Goal: Task Accomplishment & Management: Complete application form

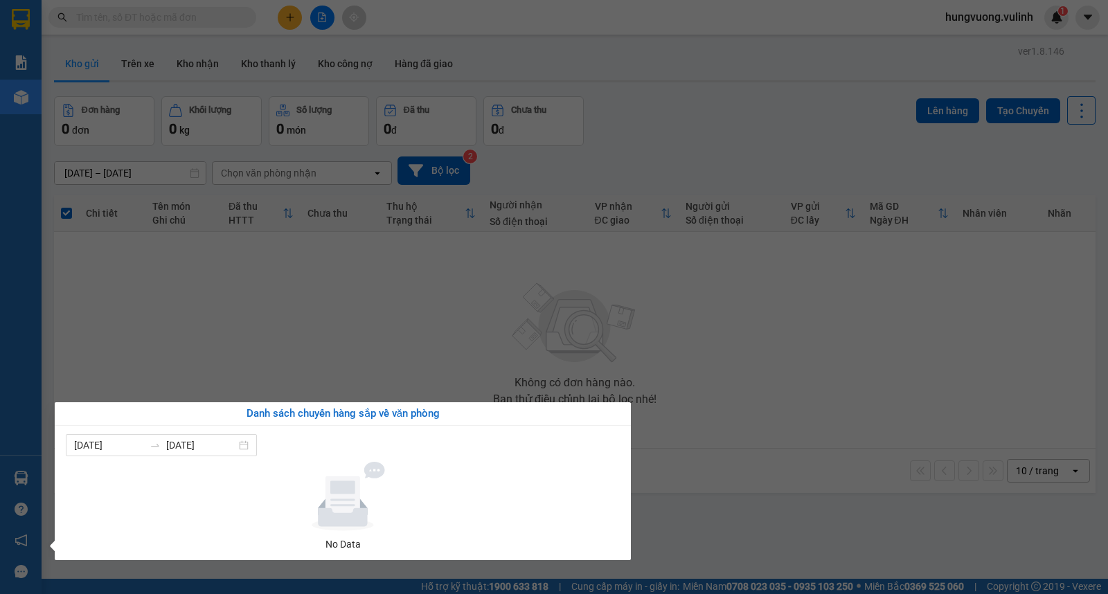
drag, startPoint x: 0, startPoint y: 0, endPoint x: 632, endPoint y: 332, distance: 714.3
click at [633, 332] on section "Kết quả tìm kiếm ( 7 ) Bộ lọc Mã ĐH Trạng thái Món hàng Tổng cước Chưa cước Nhã…" at bounding box center [554, 297] width 1108 height 594
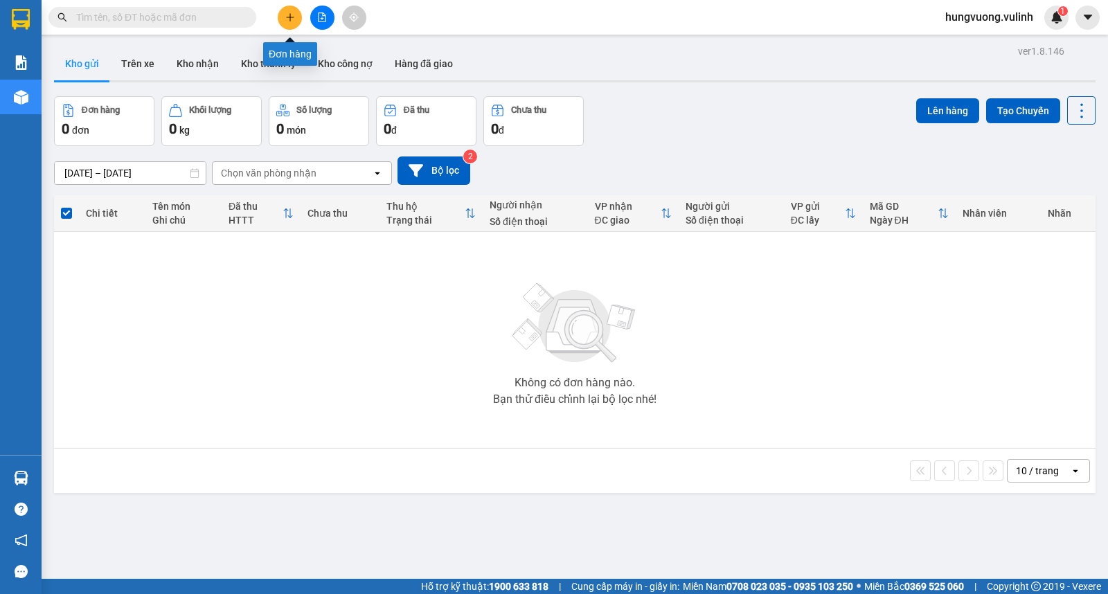
click at [289, 16] on icon "plus" at bounding box center [290, 17] width 10 height 10
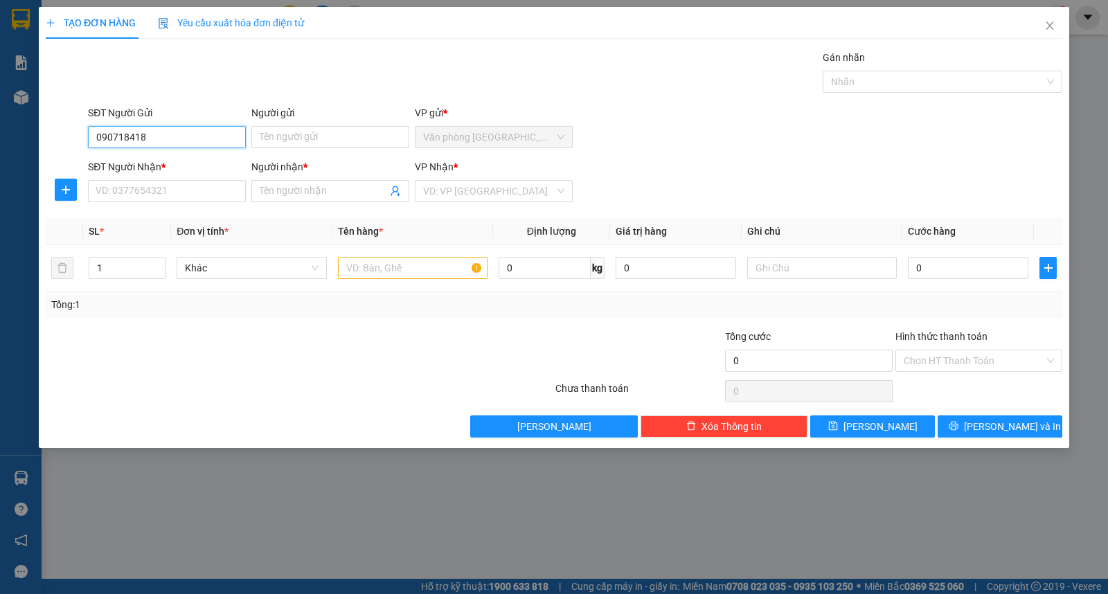
click at [134, 136] on input "090718418" at bounding box center [167, 137] width 158 height 22
type input "0907184418"
click at [192, 156] on div "0907184418 - [GEOGRAPHIC_DATA]" at bounding box center [174, 165] width 172 height 22
type input "[PERSON_NAME]"
type input "0907353133"
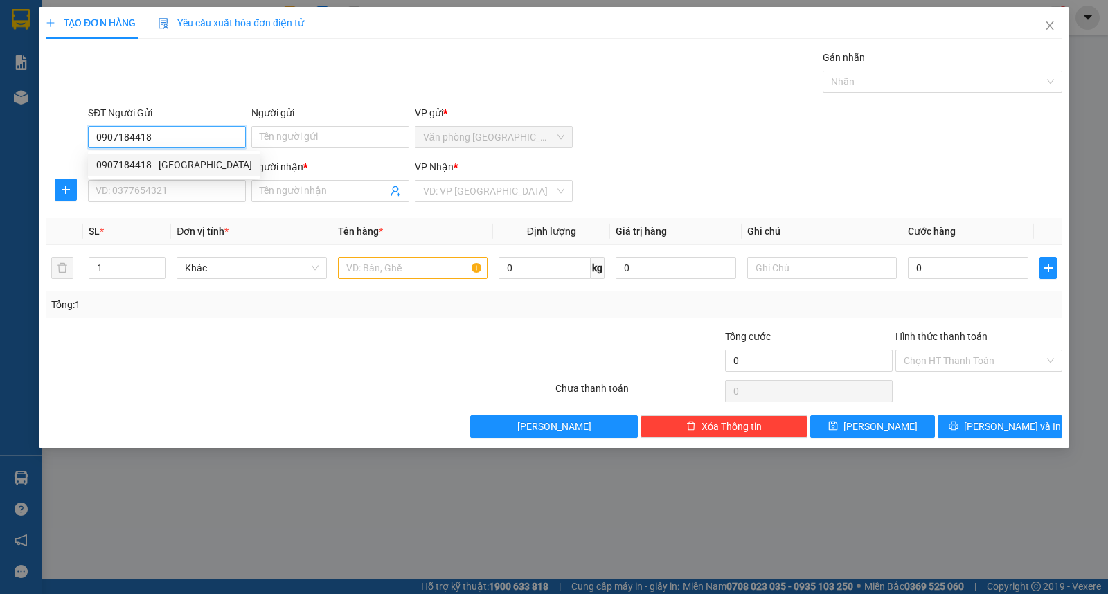
type input "Phú"
type input "40.000"
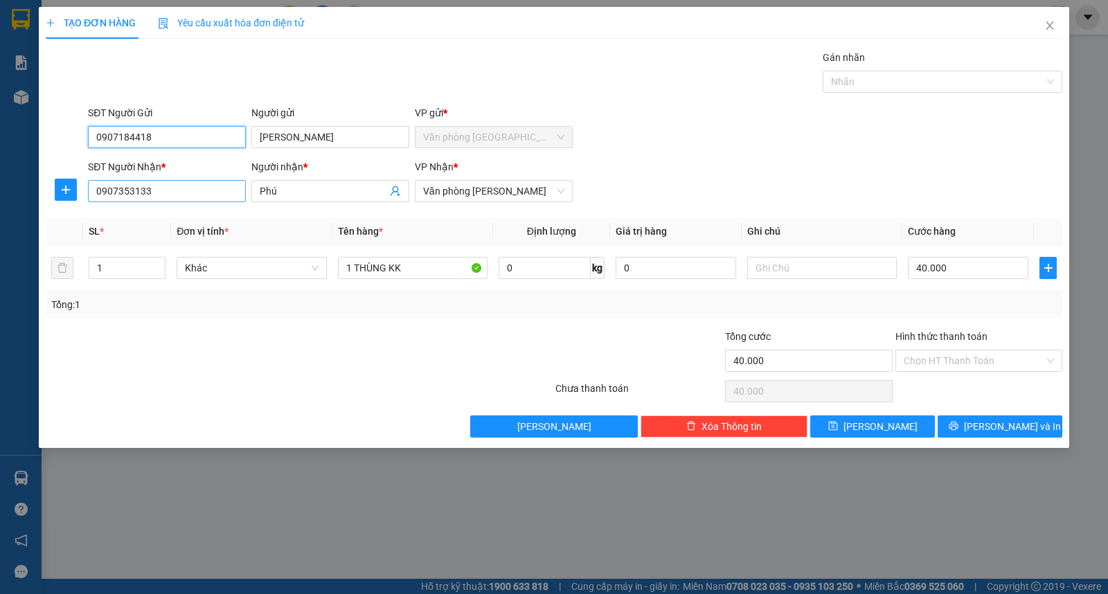
type input "0907184418"
click at [188, 190] on input "0907353133" at bounding box center [167, 191] width 158 height 22
type input "0934747638"
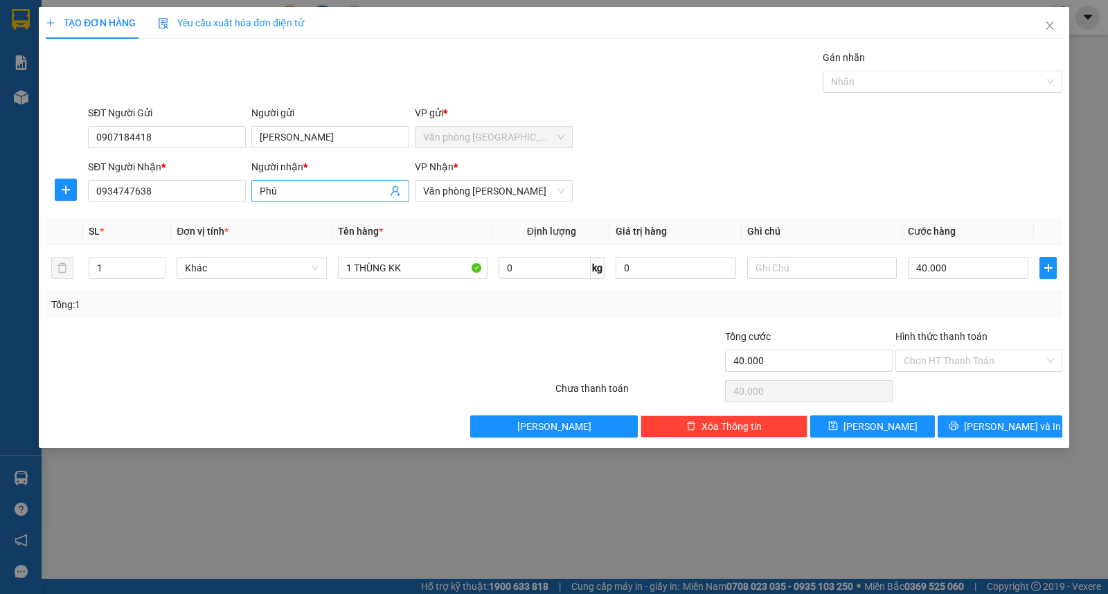
click at [316, 190] on input "Phú" at bounding box center [323, 191] width 127 height 15
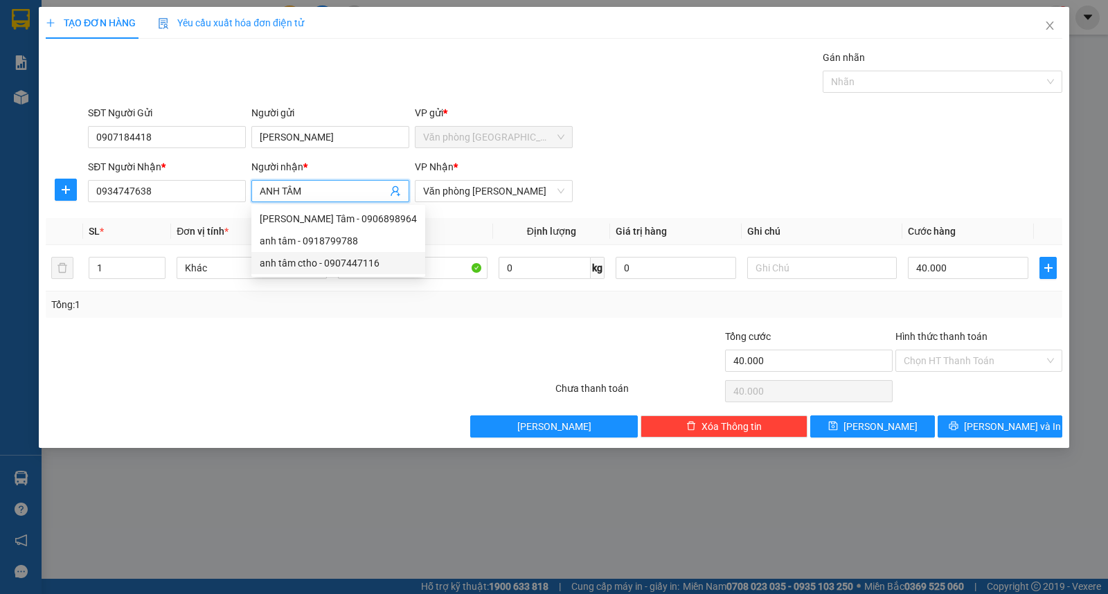
type input "ANH TÂM"
click at [441, 222] on th "Tên hàng *" at bounding box center [412, 231] width 161 height 27
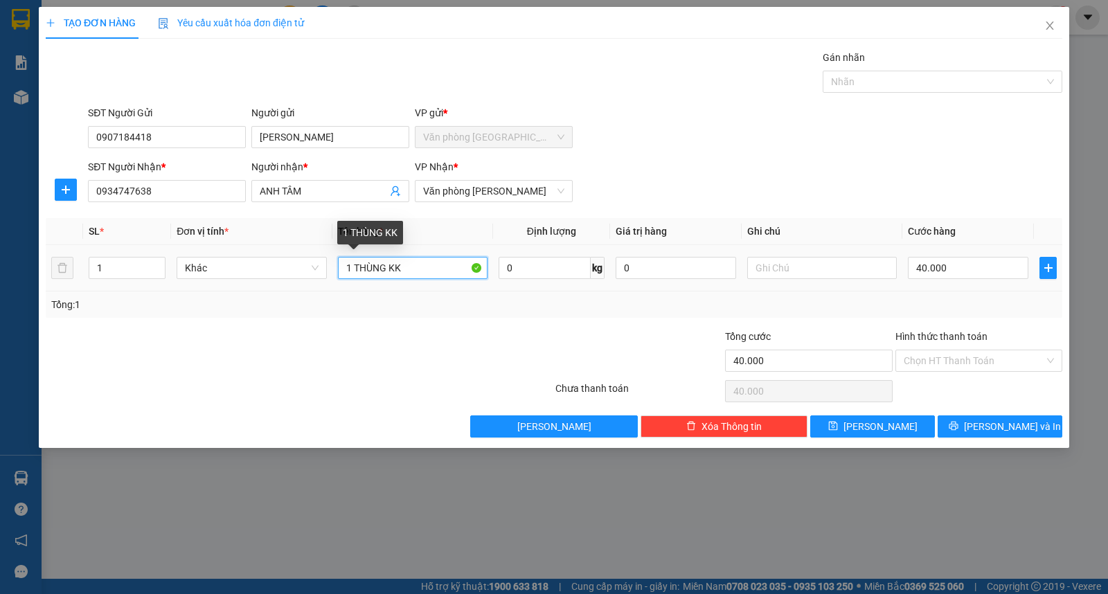
click at [427, 271] on input "1 THÙNG KK" at bounding box center [413, 268] width 150 height 22
drag, startPoint x: 389, startPoint y: 265, endPoint x: 355, endPoint y: 264, distance: 34.6
click at [355, 264] on input "1 THÙNG KK" at bounding box center [413, 268] width 150 height 22
type input "1 KIỆN KK"
type input "3"
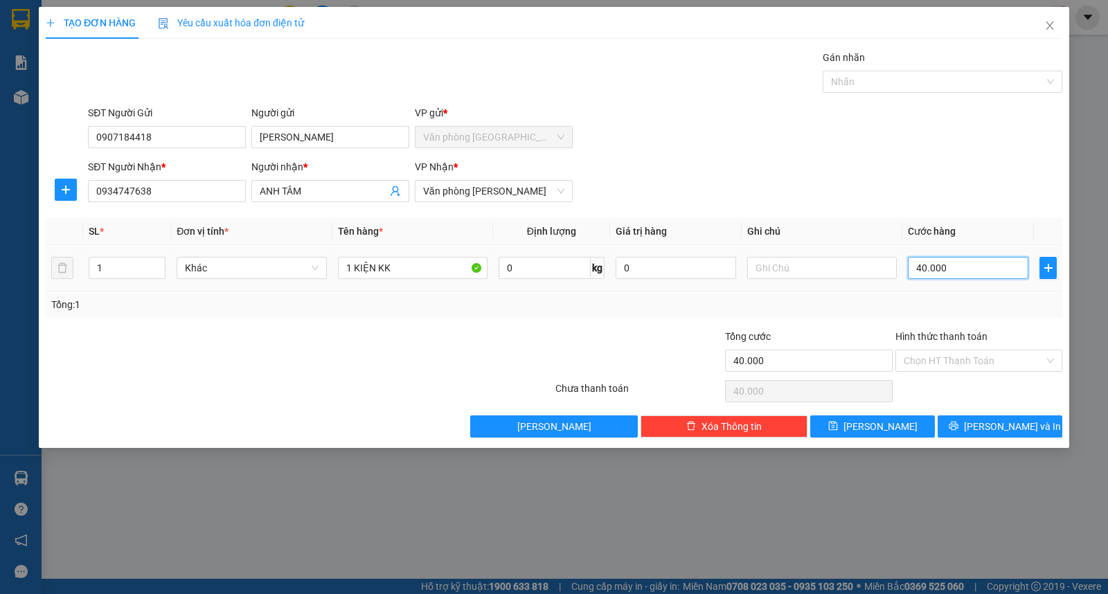
type input "3"
type input "30"
type input "300"
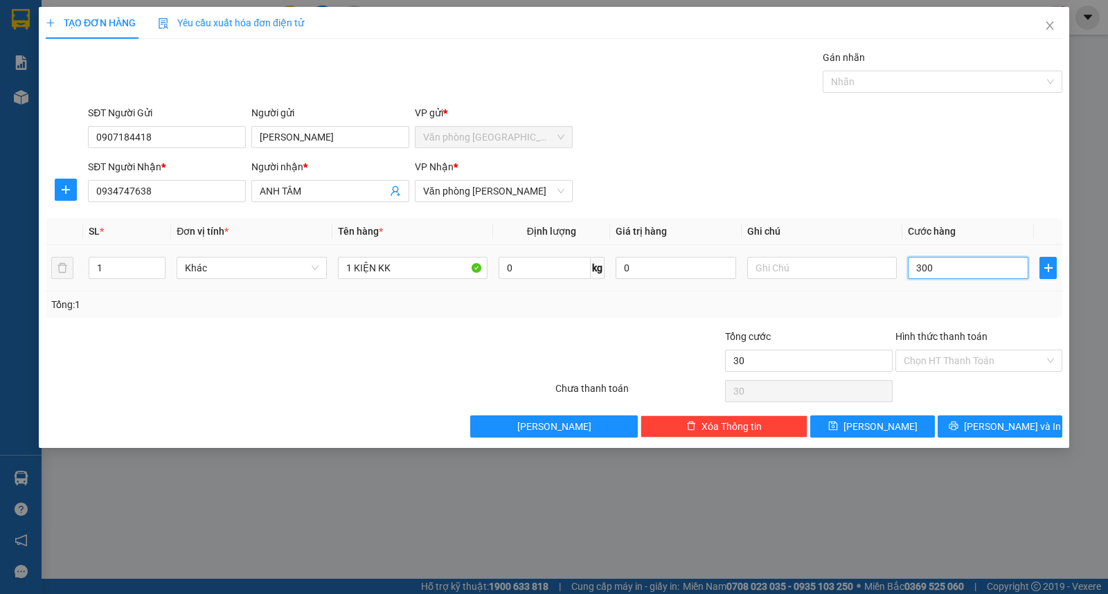
type input "300"
type input "3.000"
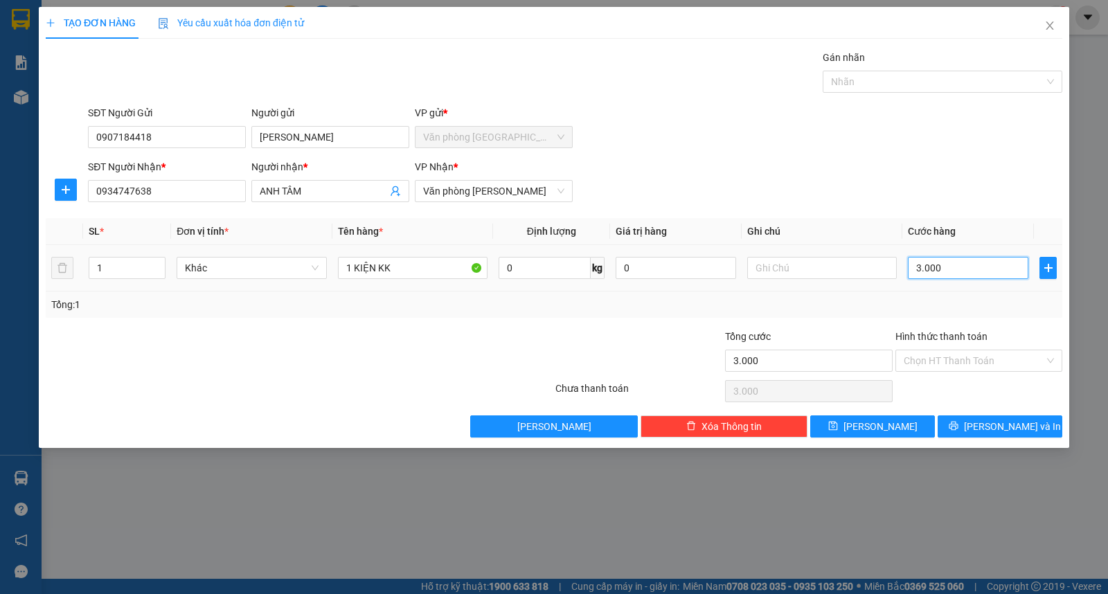
type input "30.000"
click at [960, 425] on button "[PERSON_NAME] và In" at bounding box center [1000, 426] width 125 height 22
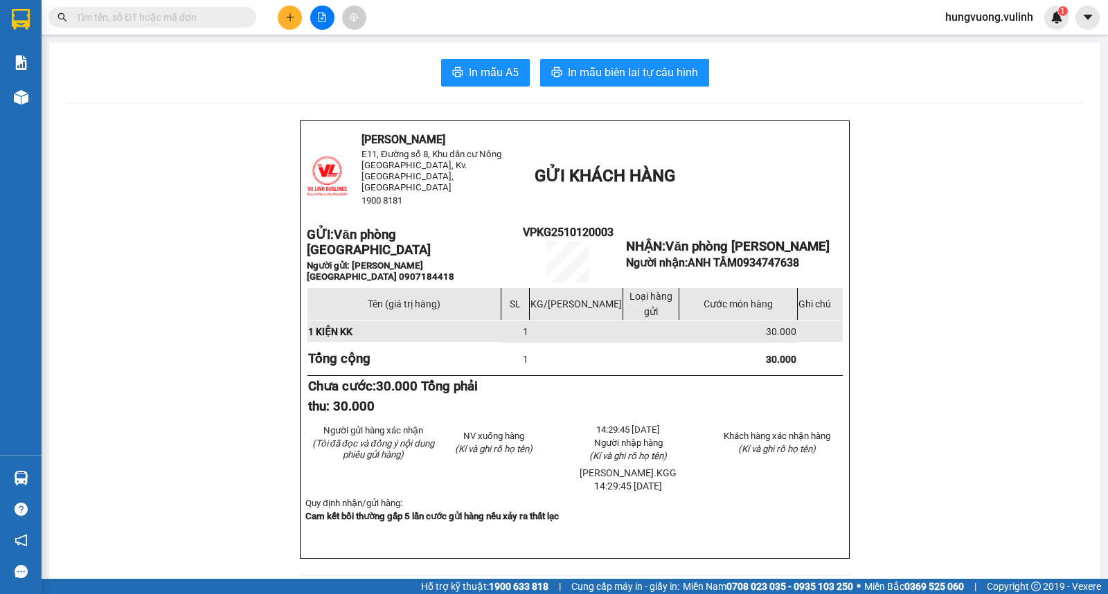
click at [188, 17] on input "text" at bounding box center [157, 17] width 163 height 15
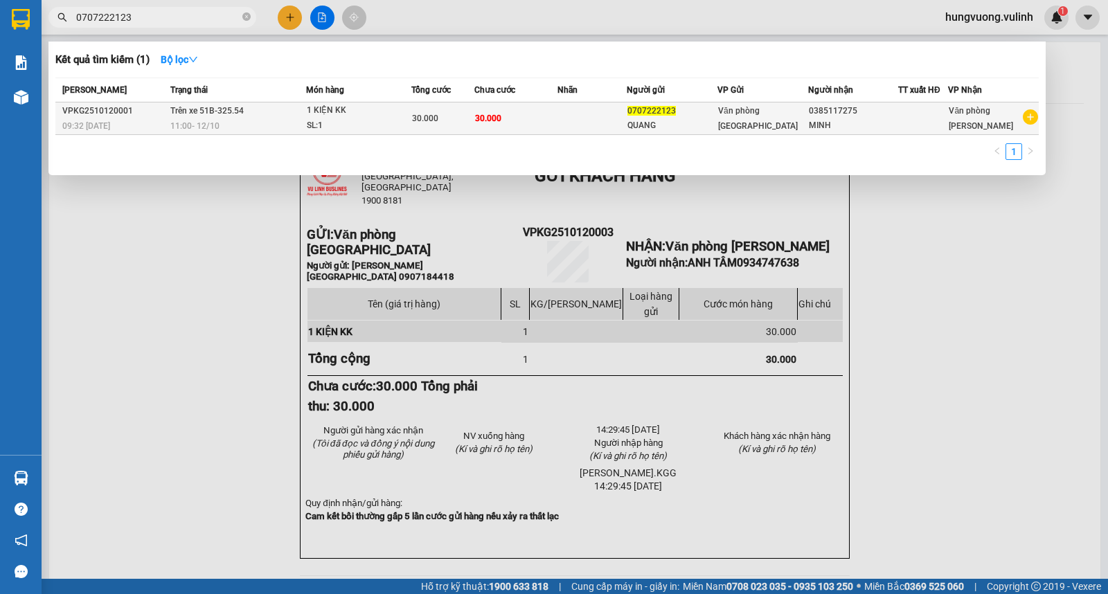
type input "0707222123"
click at [384, 121] on div "SL: 1" at bounding box center [359, 125] width 104 height 15
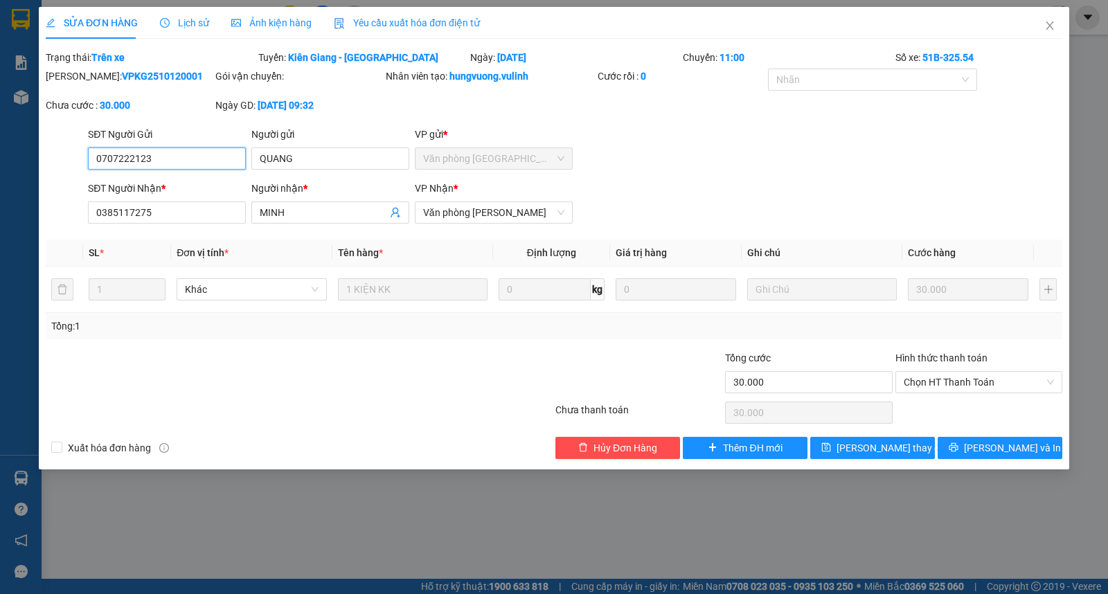
type input "0707222123"
type input "QUANG"
type input "0385117275"
type input "MINH"
type input "30.000"
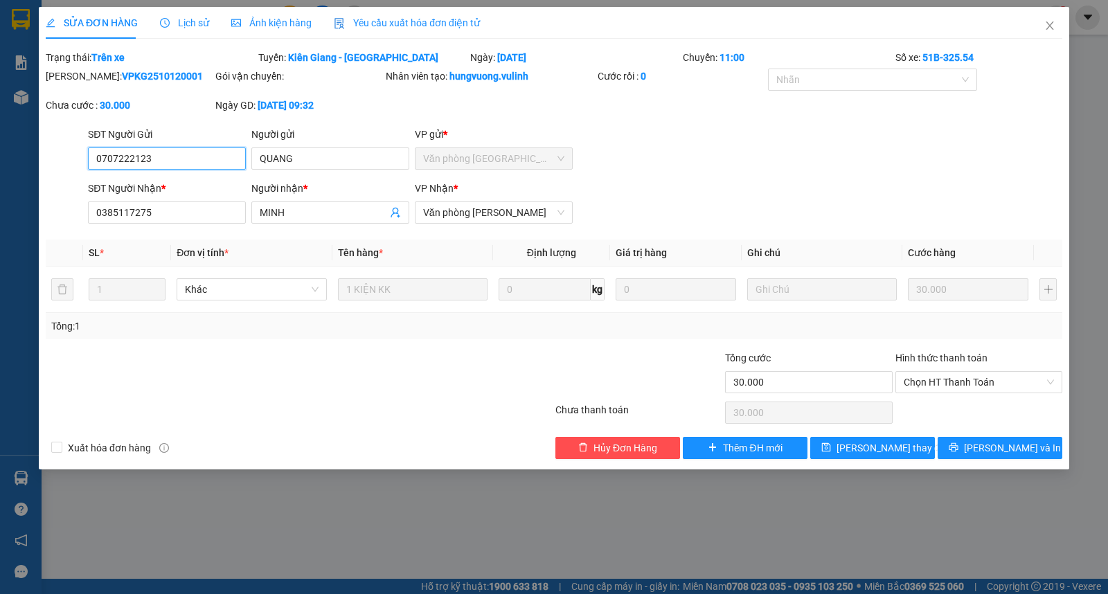
type input "30.000"
click at [187, 25] on span "Lịch sử" at bounding box center [184, 22] width 49 height 11
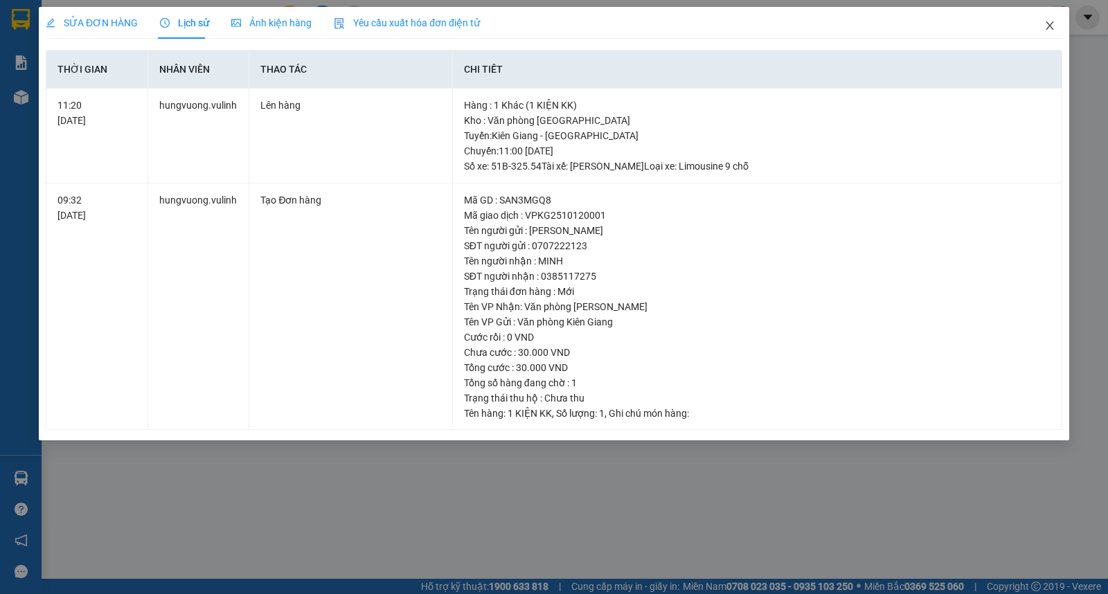
click at [1046, 30] on icon "close" at bounding box center [1049, 25] width 11 height 11
